Goal: Find specific page/section: Find specific page/section

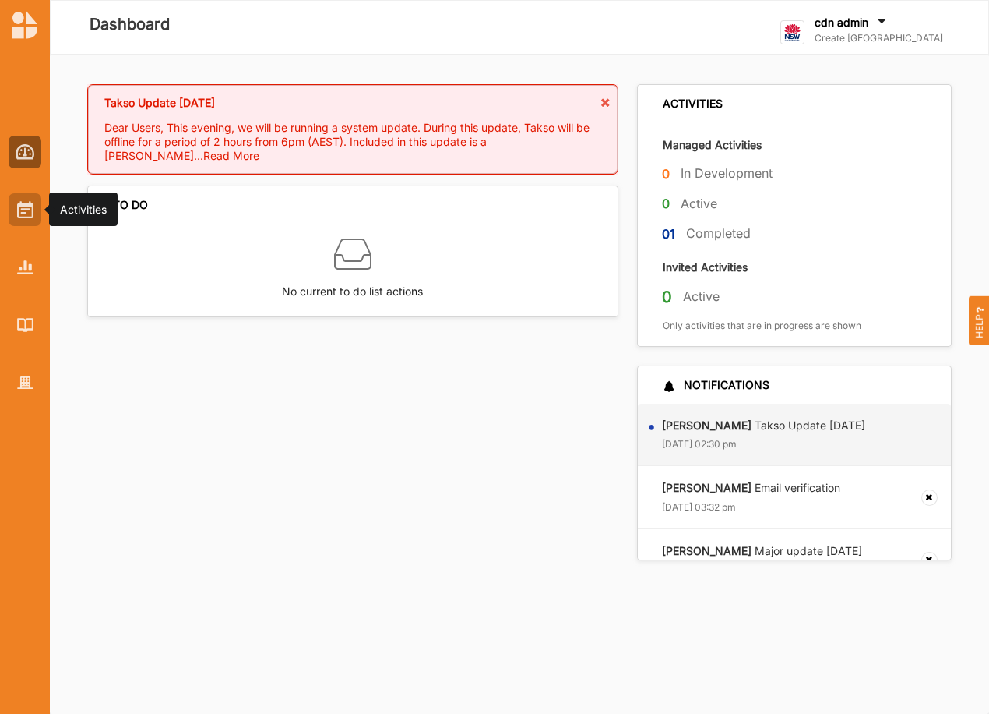
click at [23, 213] on img at bounding box center [25, 209] width 16 height 17
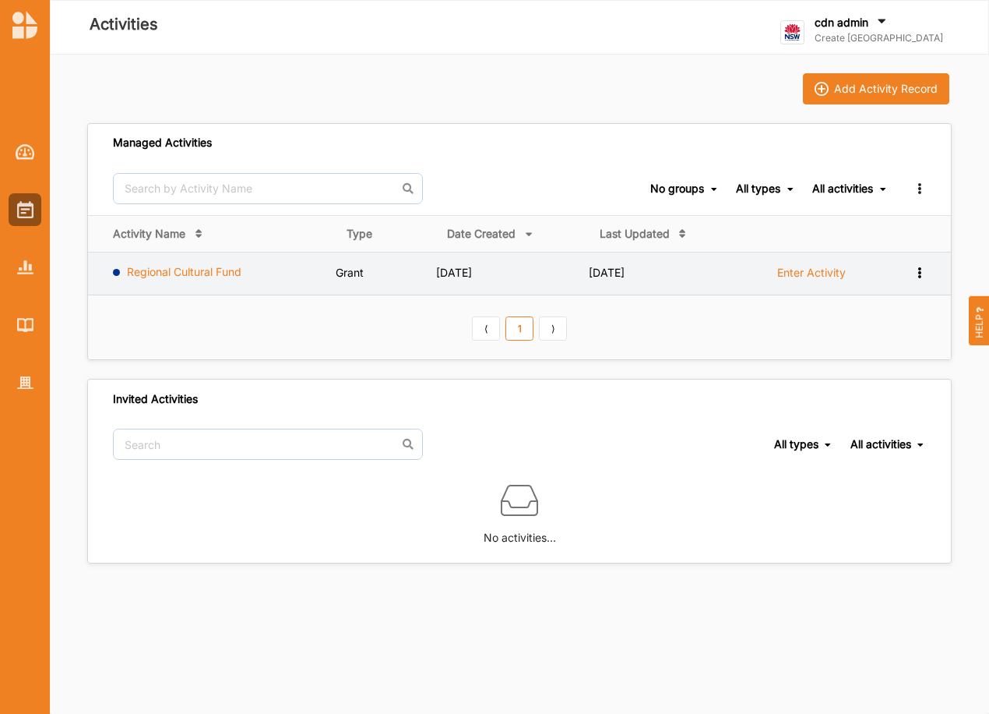
click at [179, 272] on link "Regional Cultural Fund" at bounding box center [184, 271] width 115 height 13
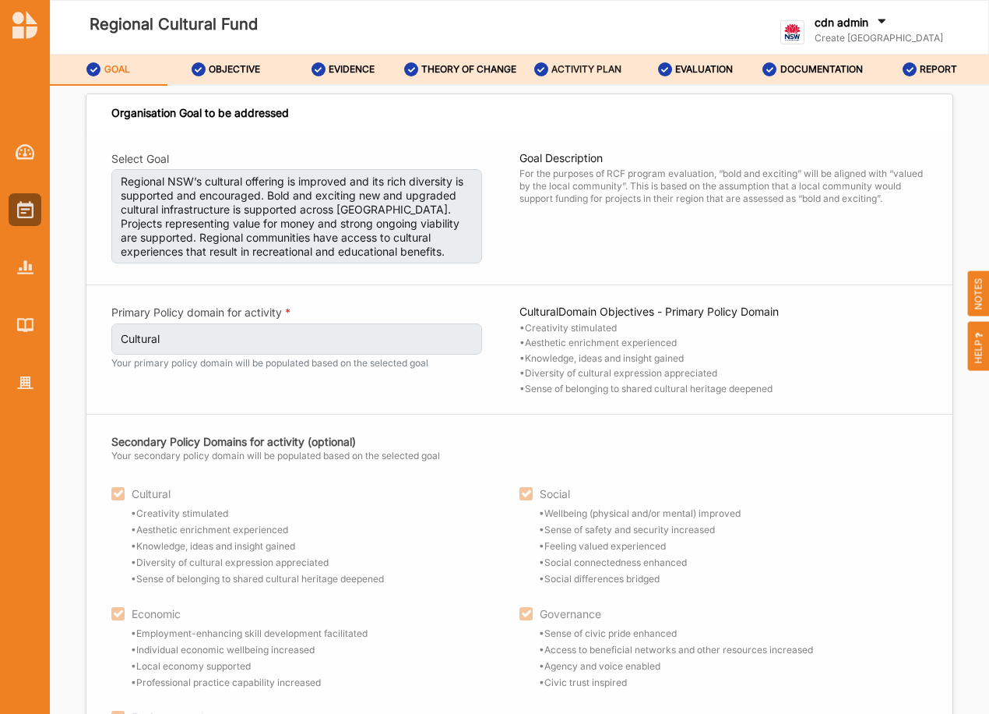
click at [599, 70] on label "ACTIVITY PLAN" at bounding box center [587, 69] width 70 height 12
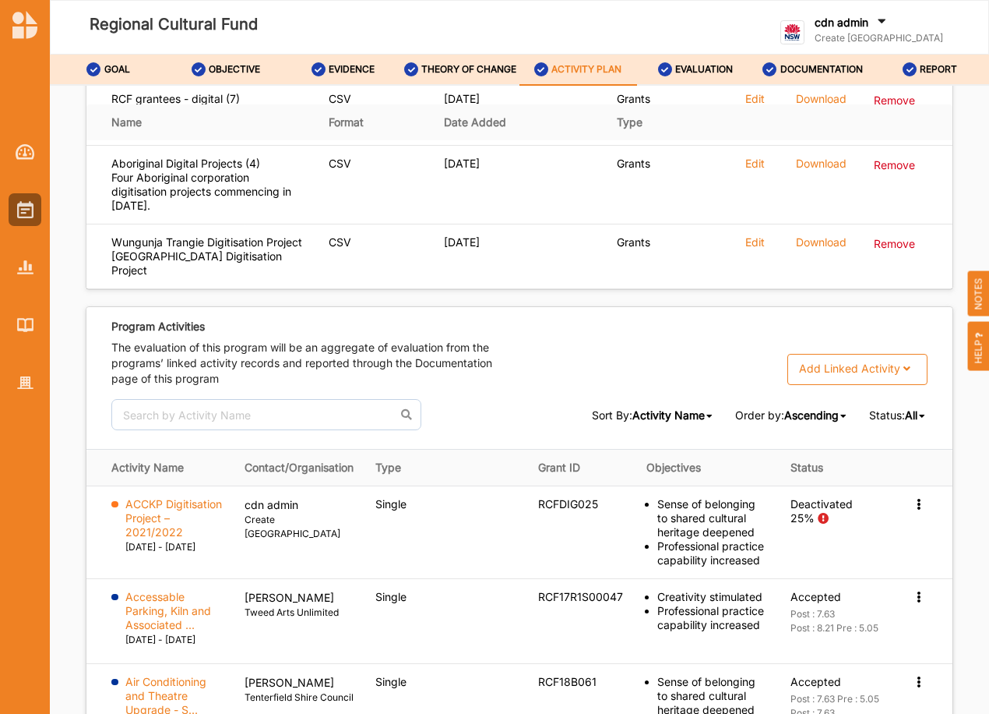
scroll to position [3050, 0]
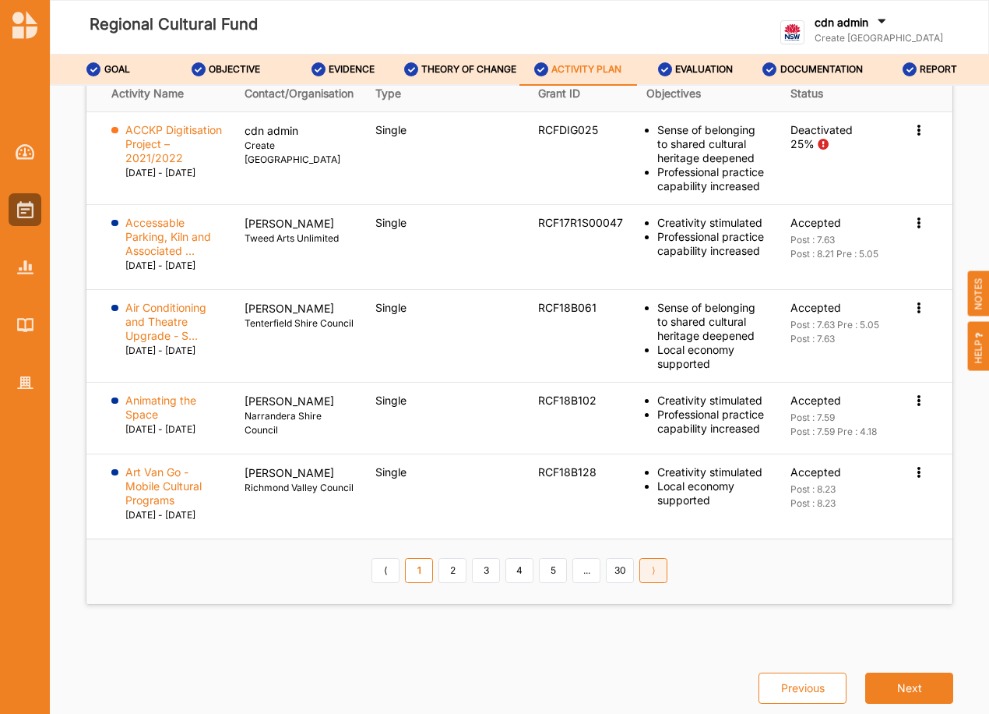
click at [654, 583] on link "⟩" at bounding box center [654, 570] width 28 height 25
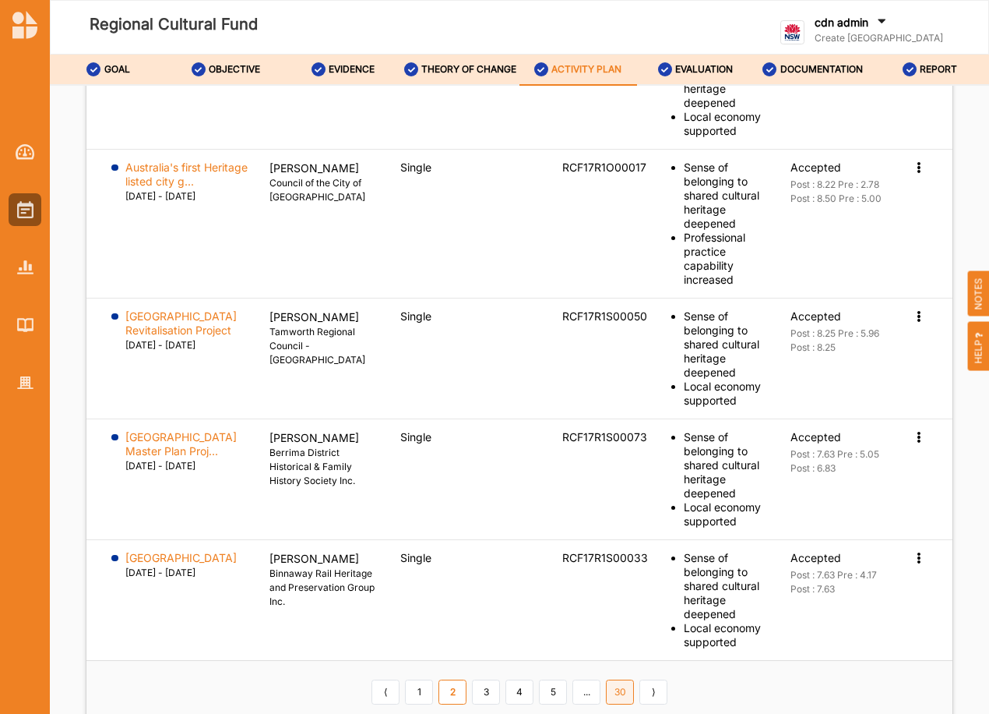
click at [622, 679] on link "30" at bounding box center [620, 691] width 28 height 25
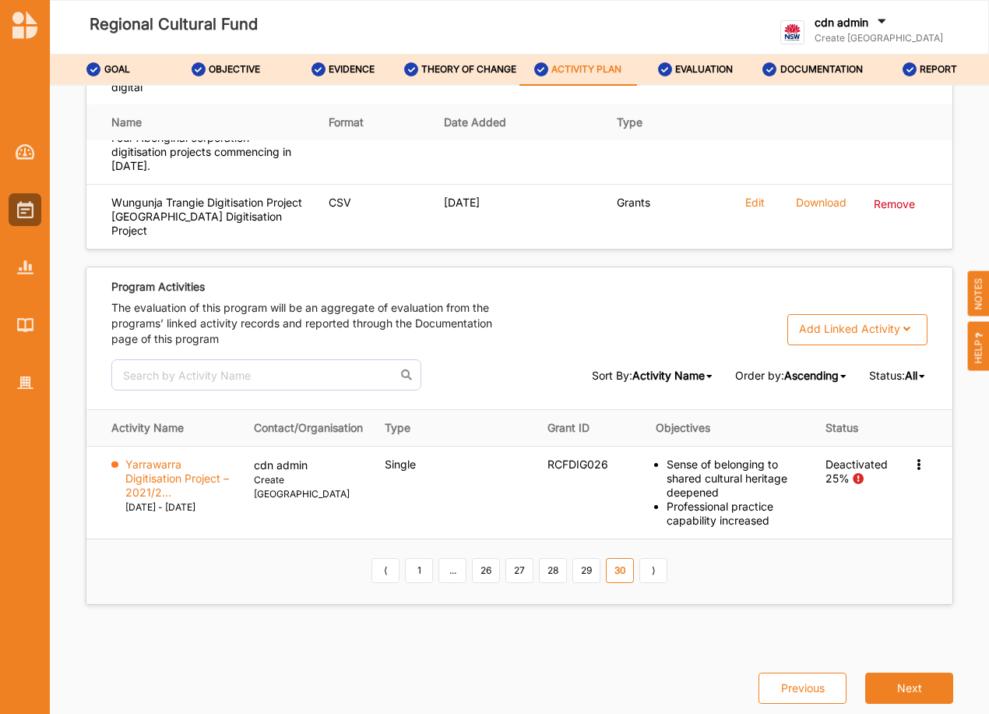
scroll to position [2704, 0]
